Goal: Check status

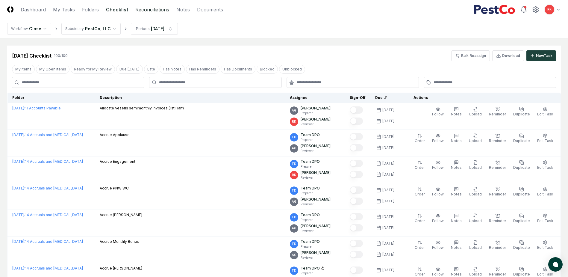
click at [150, 12] on link "Reconciliations" at bounding box center [152, 9] width 34 height 7
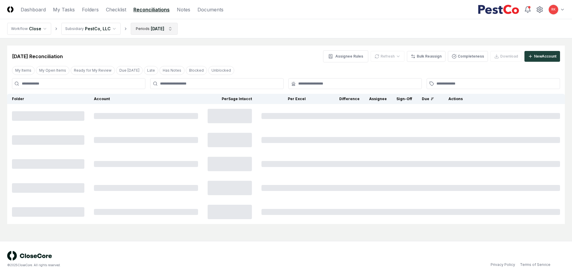
click at [153, 34] on html "CloseCore Dashboard My Tasks Folders Checklist Reconciliations Notes Documents …" at bounding box center [286, 138] width 572 height 277
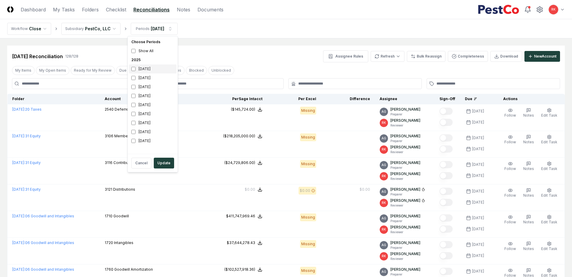
click at [135, 72] on div "[DATE]" at bounding box center [153, 68] width 48 height 9
click at [165, 161] on button "Update" at bounding box center [164, 162] width 20 height 11
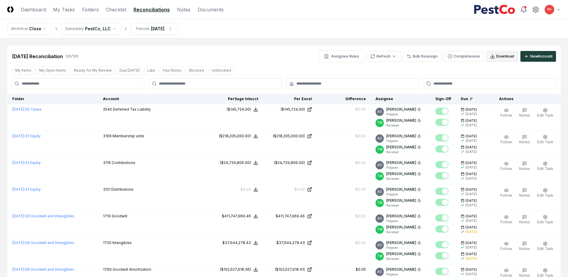
click at [501, 55] on button "Download" at bounding box center [502, 56] width 32 height 11
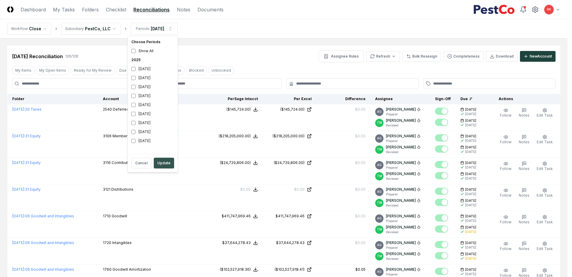
click at [160, 163] on button "Update" at bounding box center [164, 162] width 20 height 11
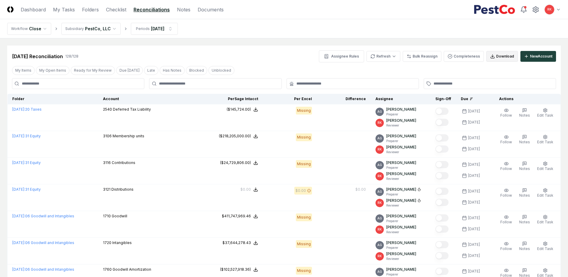
click at [493, 55] on icon at bounding box center [492, 56] width 5 height 5
